Goal: Information Seeking & Learning: Learn about a topic

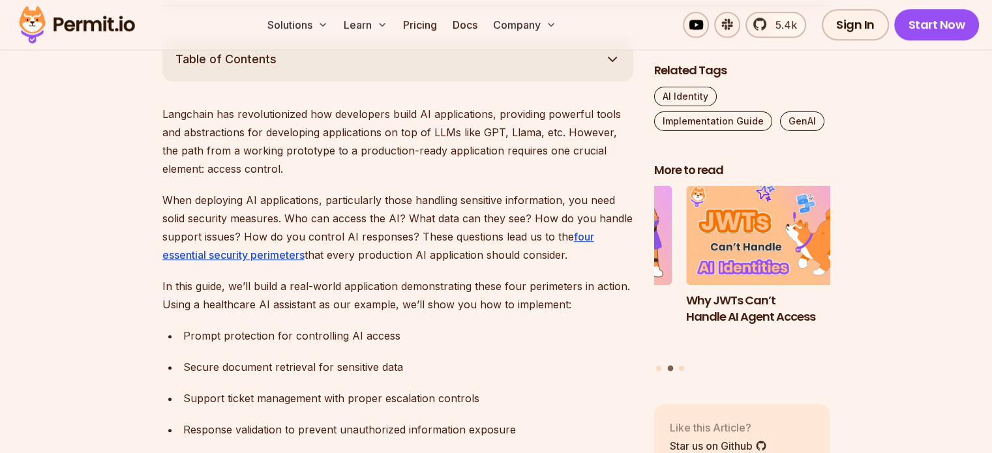
scroll to position [717, 0]
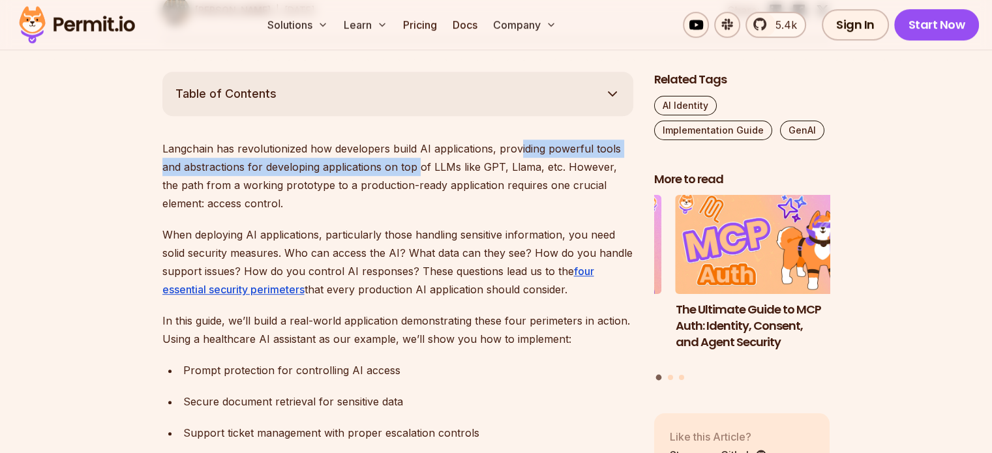
drag, startPoint x: 420, startPoint y: 166, endPoint x: 517, endPoint y: 152, distance: 97.6
click at [517, 152] on p "Langchain has revolutionized how developers build AI applications, providing po…" at bounding box center [397, 176] width 471 height 73
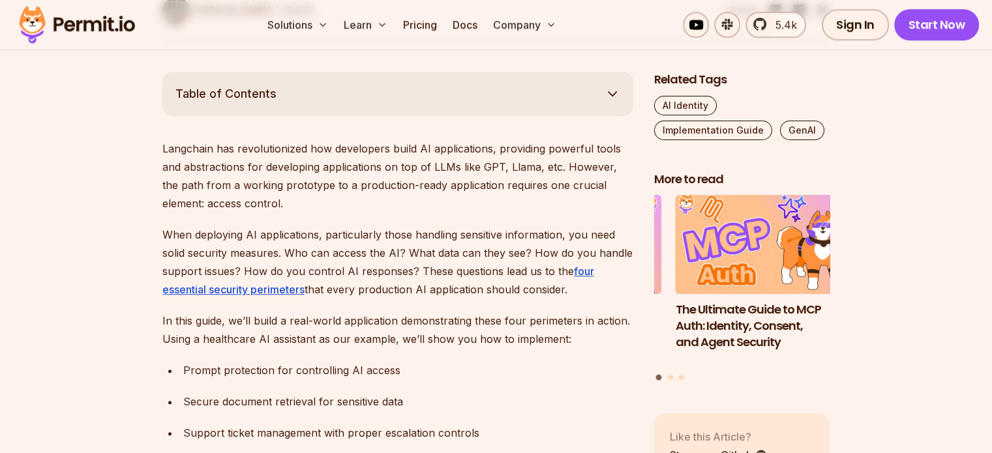
click at [538, 166] on p "Langchain has revolutionized how developers build AI applications, providing po…" at bounding box center [397, 176] width 471 height 73
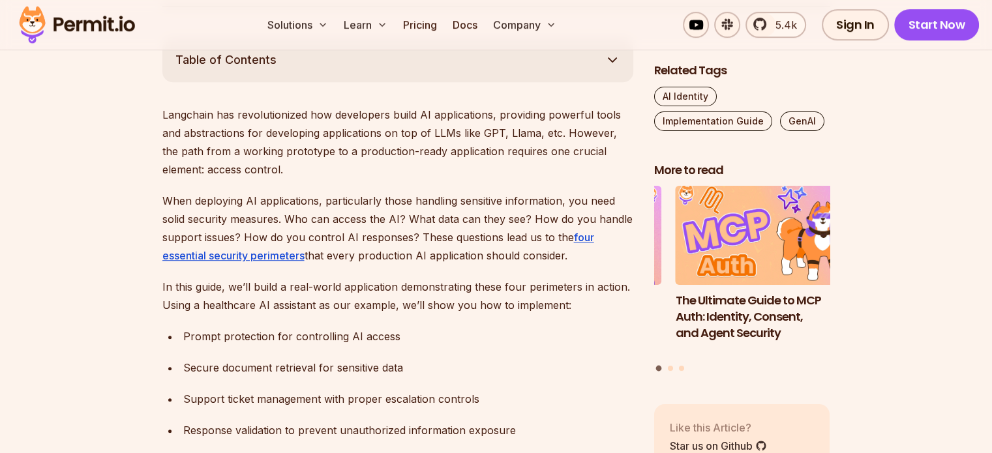
scroll to position [783, 0]
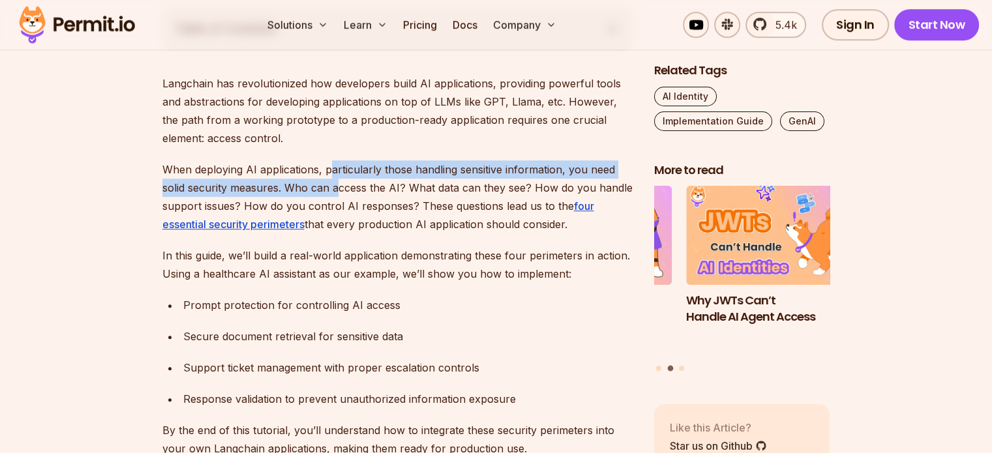
drag, startPoint x: 327, startPoint y: 175, endPoint x: 339, endPoint y: 192, distance: 21.0
click at [339, 192] on p "When deploying AI applications, particularly those handling sensitive informati…" at bounding box center [397, 196] width 471 height 73
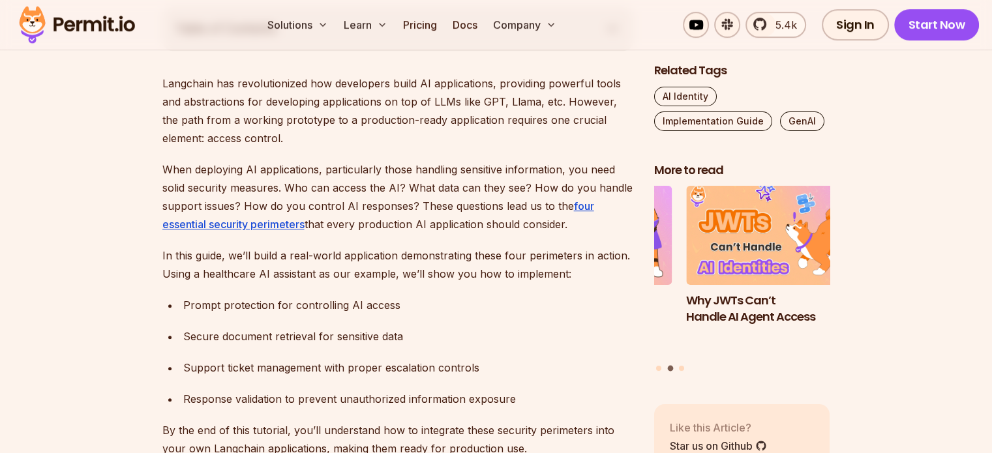
click at [353, 201] on p "When deploying AI applications, particularly those handling sensitive informati…" at bounding box center [397, 196] width 471 height 73
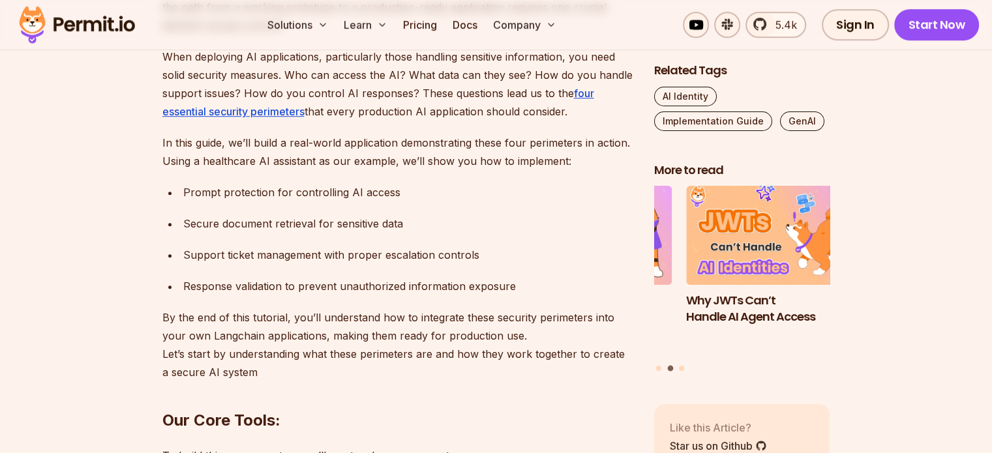
scroll to position [913, 0]
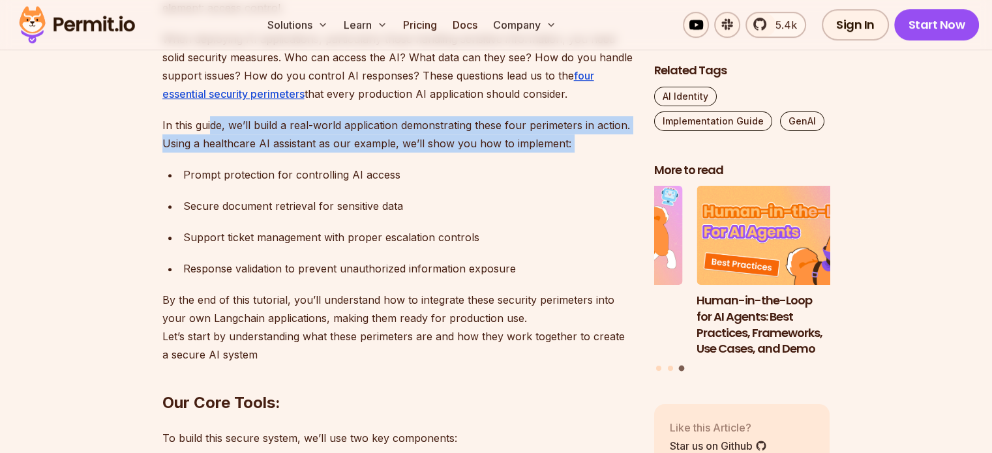
drag, startPoint x: 210, startPoint y: 126, endPoint x: 231, endPoint y: 155, distance: 35.5
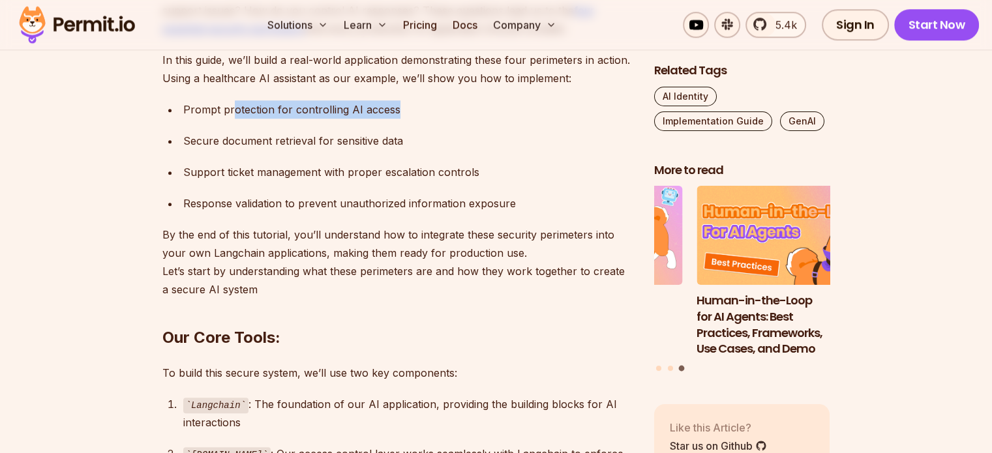
drag, startPoint x: 232, startPoint y: 110, endPoint x: 402, endPoint y: 108, distance: 170.2
click at [402, 108] on div "Prompt protection for controlling AI access" at bounding box center [408, 109] width 450 height 18
click at [413, 110] on div "Prompt protection for controlling AI access" at bounding box center [408, 109] width 450 height 18
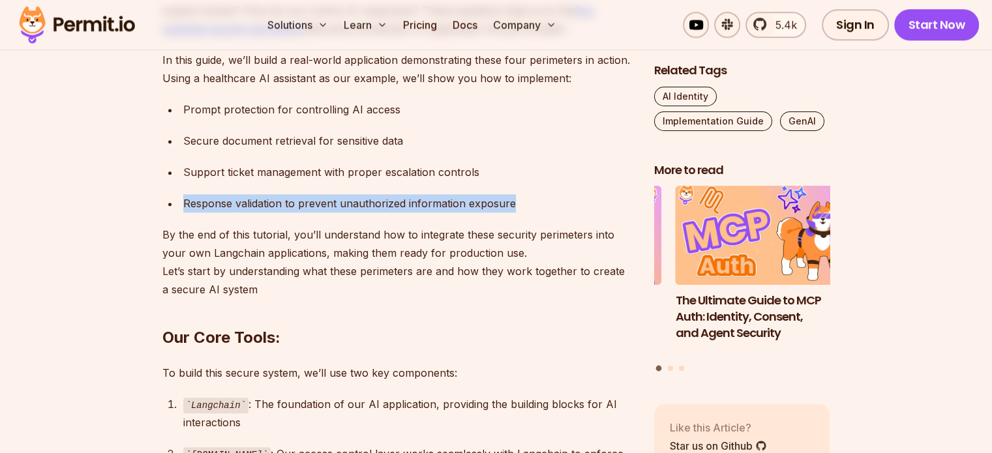
drag, startPoint x: 176, startPoint y: 208, endPoint x: 523, endPoint y: 200, distance: 347.1
click at [523, 200] on ul "Prompt protection for controlling AI access Secure document retrieval for sensi…" at bounding box center [397, 156] width 471 height 112
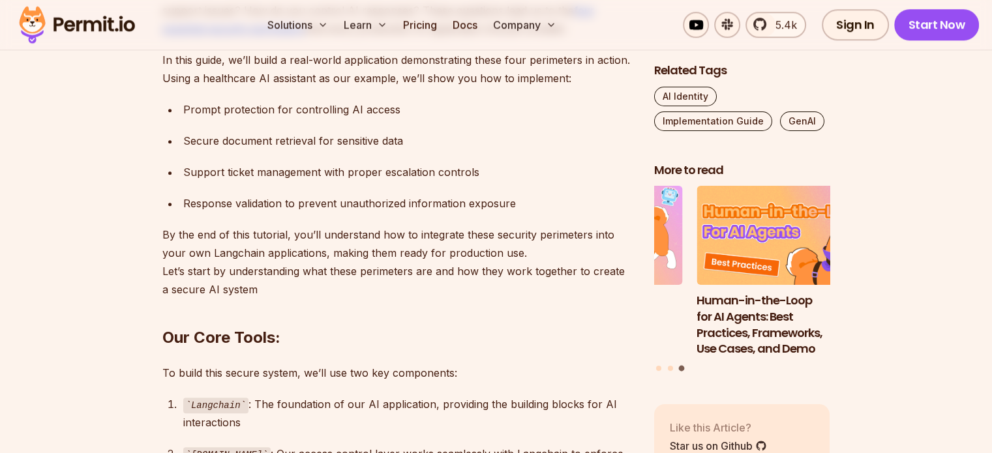
drag, startPoint x: 277, startPoint y: 284, endPoint x: 277, endPoint y: 297, distance: 13.7
click at [277, 297] on h2 "Our Core Tools:" at bounding box center [397, 311] width 471 height 73
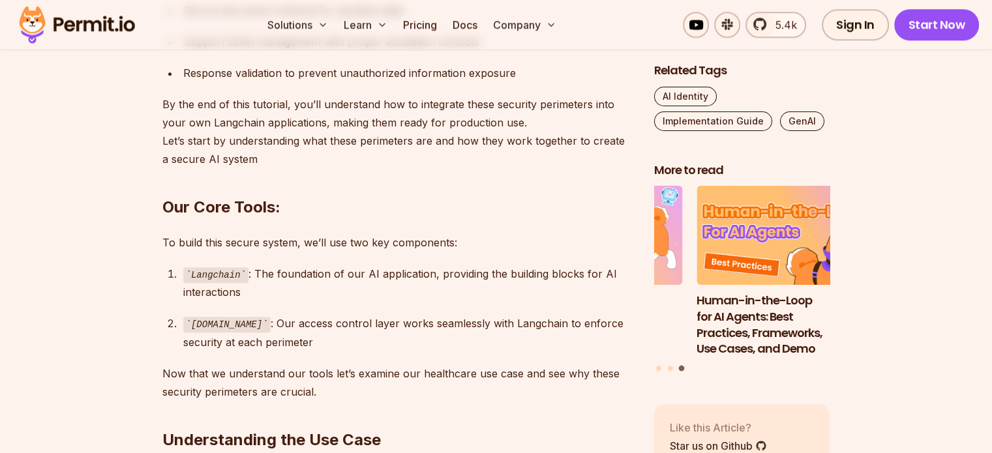
scroll to position [1174, 0]
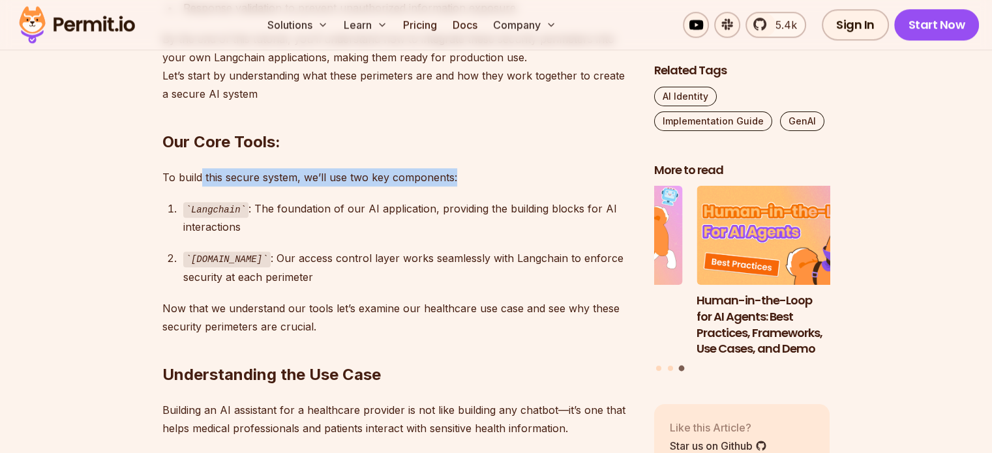
drag, startPoint x: 200, startPoint y: 174, endPoint x: 220, endPoint y: 190, distance: 26.1
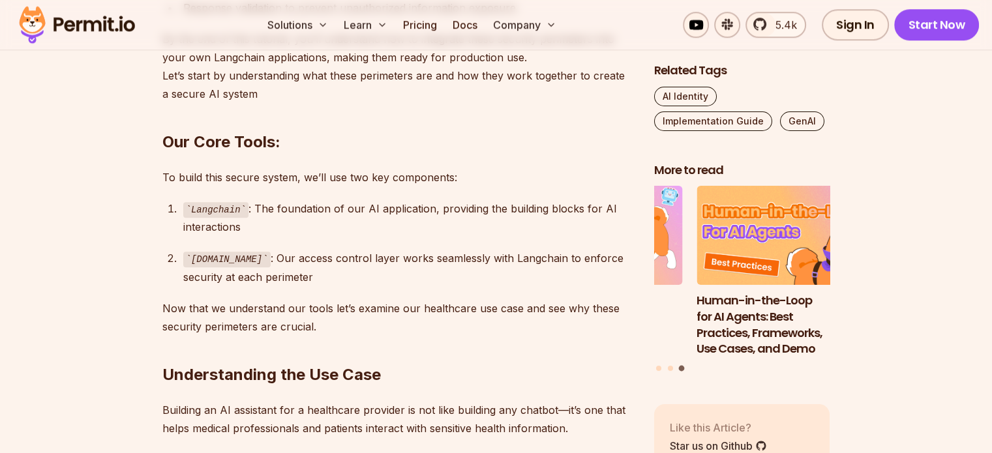
click at [284, 217] on div "Langchain : The foundation of our AI application, providing the building blocks…" at bounding box center [408, 218] width 450 height 37
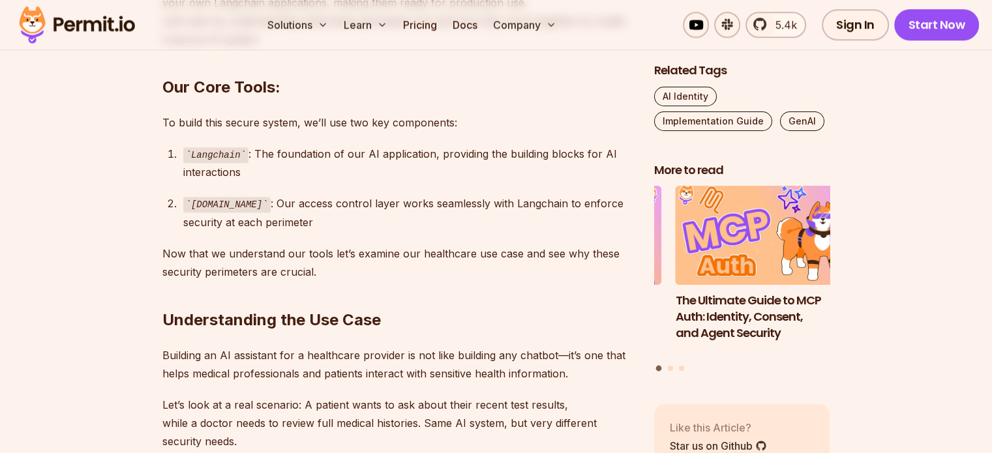
scroll to position [1239, 0]
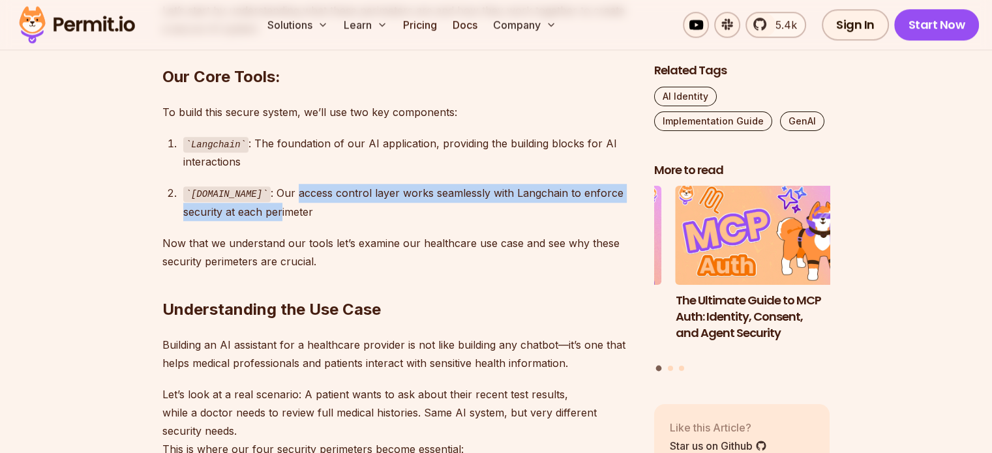
drag, startPoint x: 271, startPoint y: 188, endPoint x: 280, endPoint y: 216, distance: 29.5
click at [280, 216] on div "[DOMAIN_NAME] : Our access control layer works seamlessly with Langchain to enf…" at bounding box center [408, 202] width 450 height 37
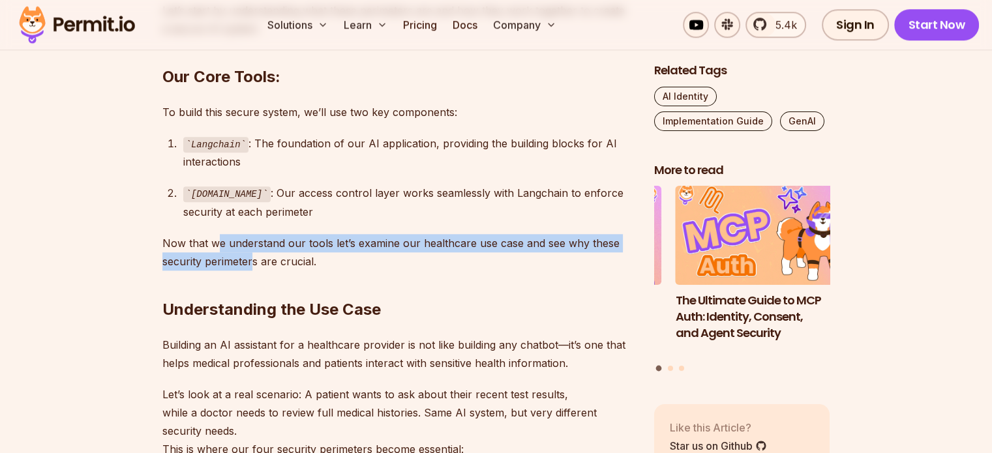
drag, startPoint x: 213, startPoint y: 246, endPoint x: 254, endPoint y: 266, distance: 45.8
click at [254, 266] on p "Now that we understand our tools let’s examine our healthcare use case and see …" at bounding box center [397, 252] width 471 height 37
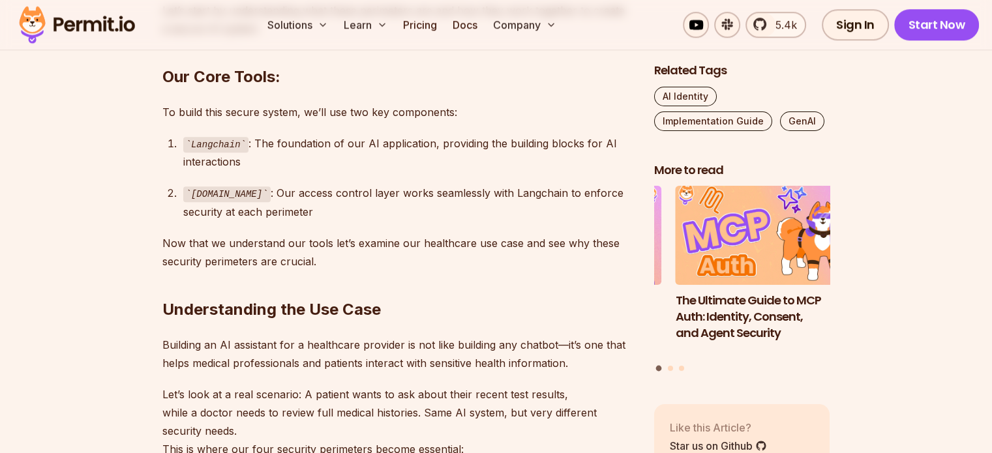
click at [260, 254] on p "Now that we understand our tools let’s examine our healthcare use case and see …" at bounding box center [397, 252] width 471 height 37
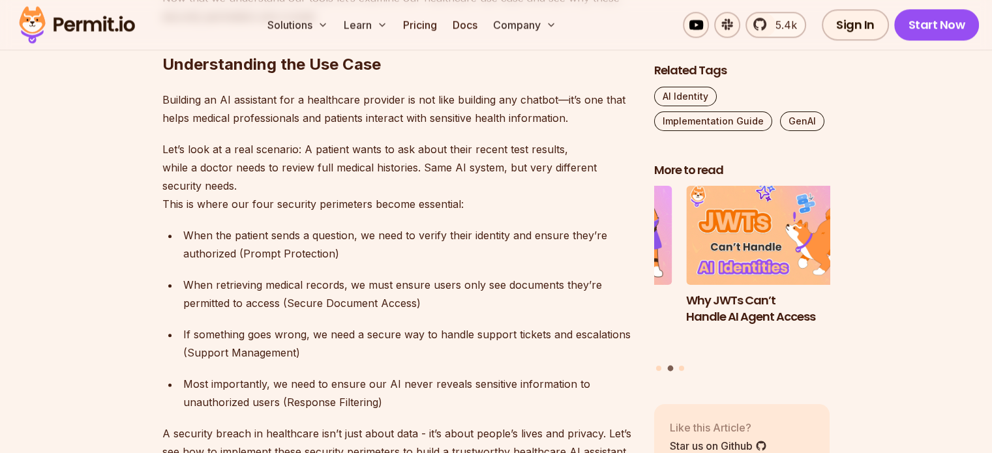
scroll to position [1500, 0]
